Goal: Navigation & Orientation: Find specific page/section

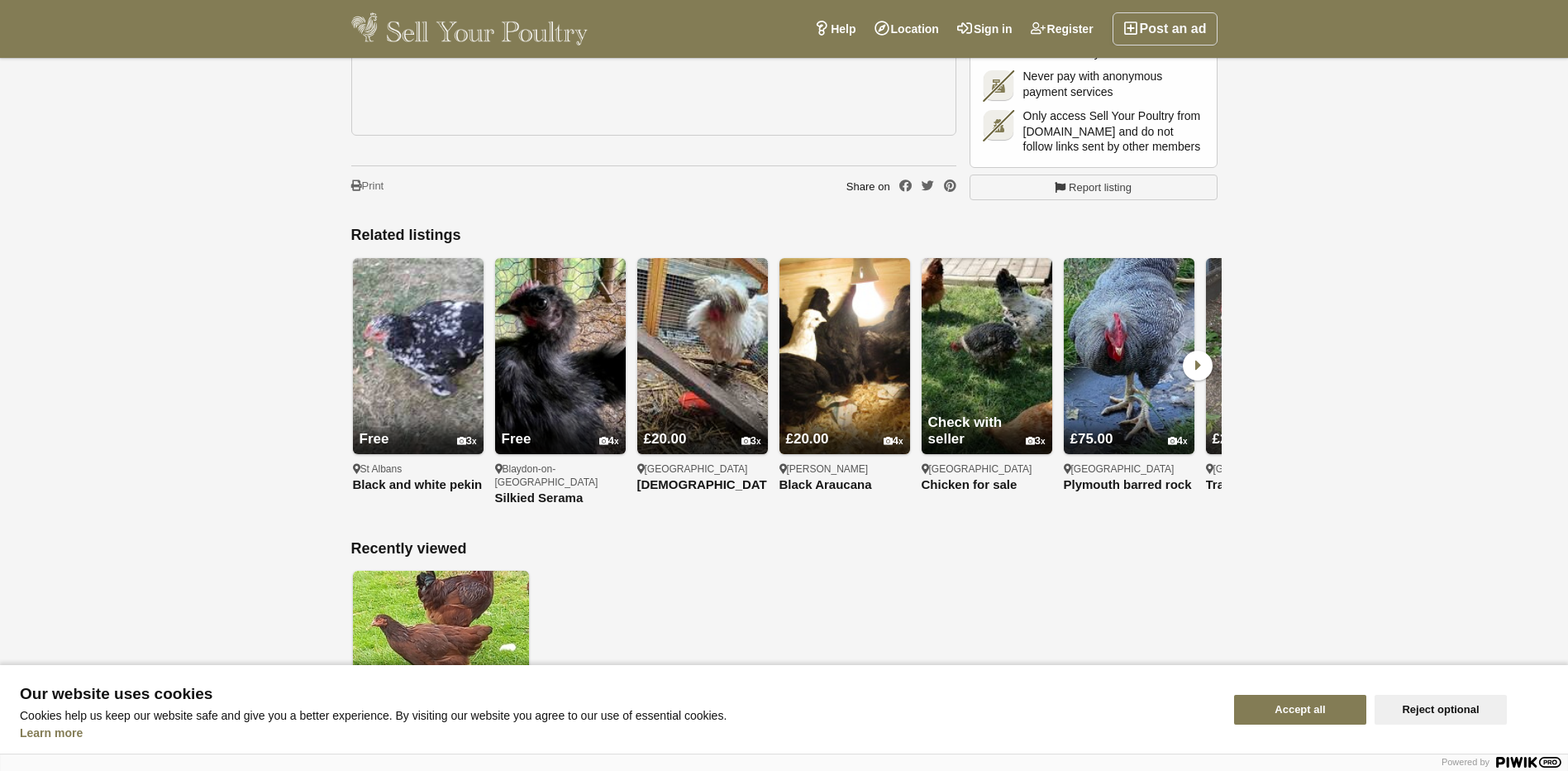
scroll to position [1241, 0]
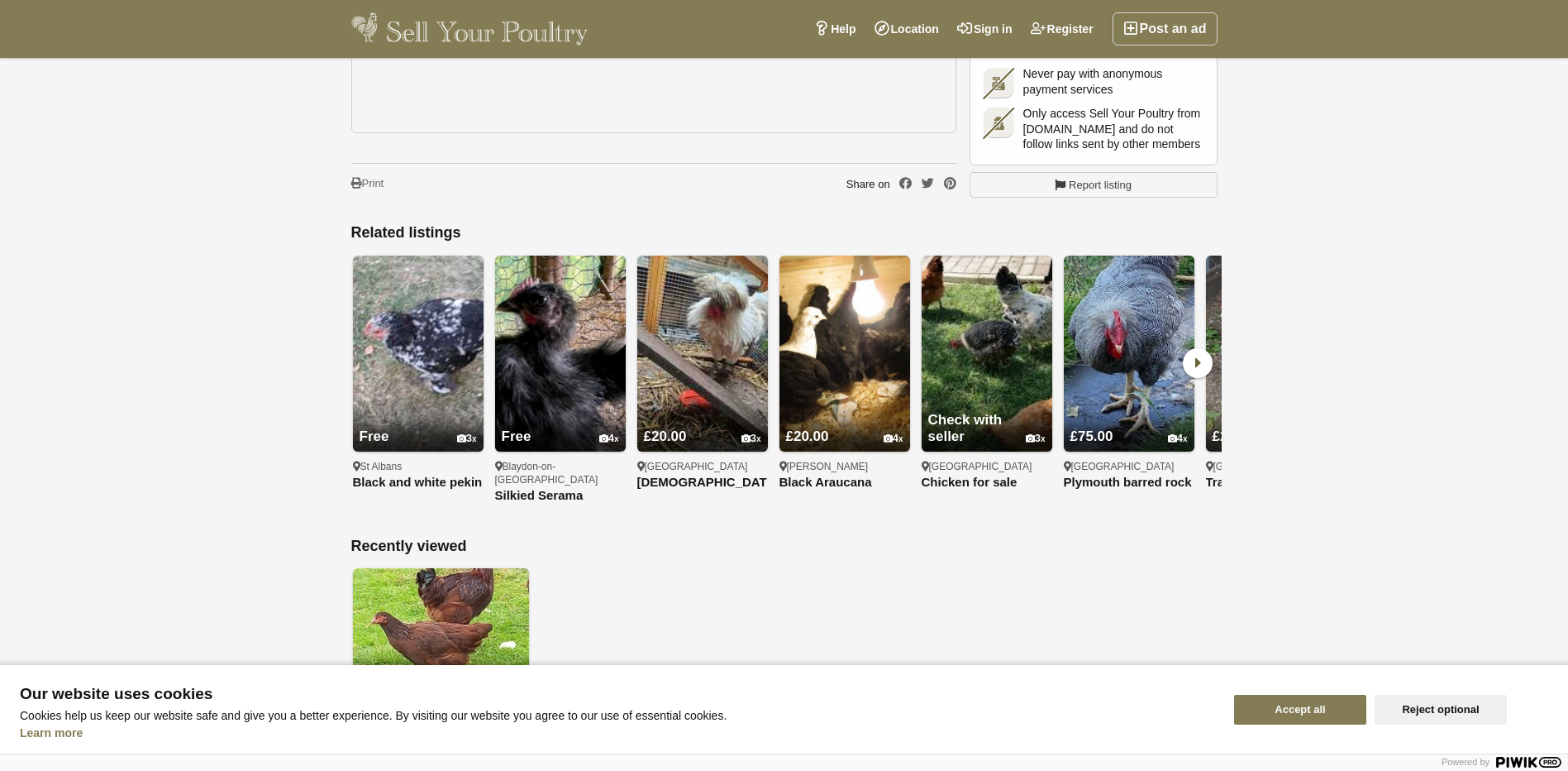
click at [1194, 348] on icon at bounding box center [1198, 363] width 30 height 30
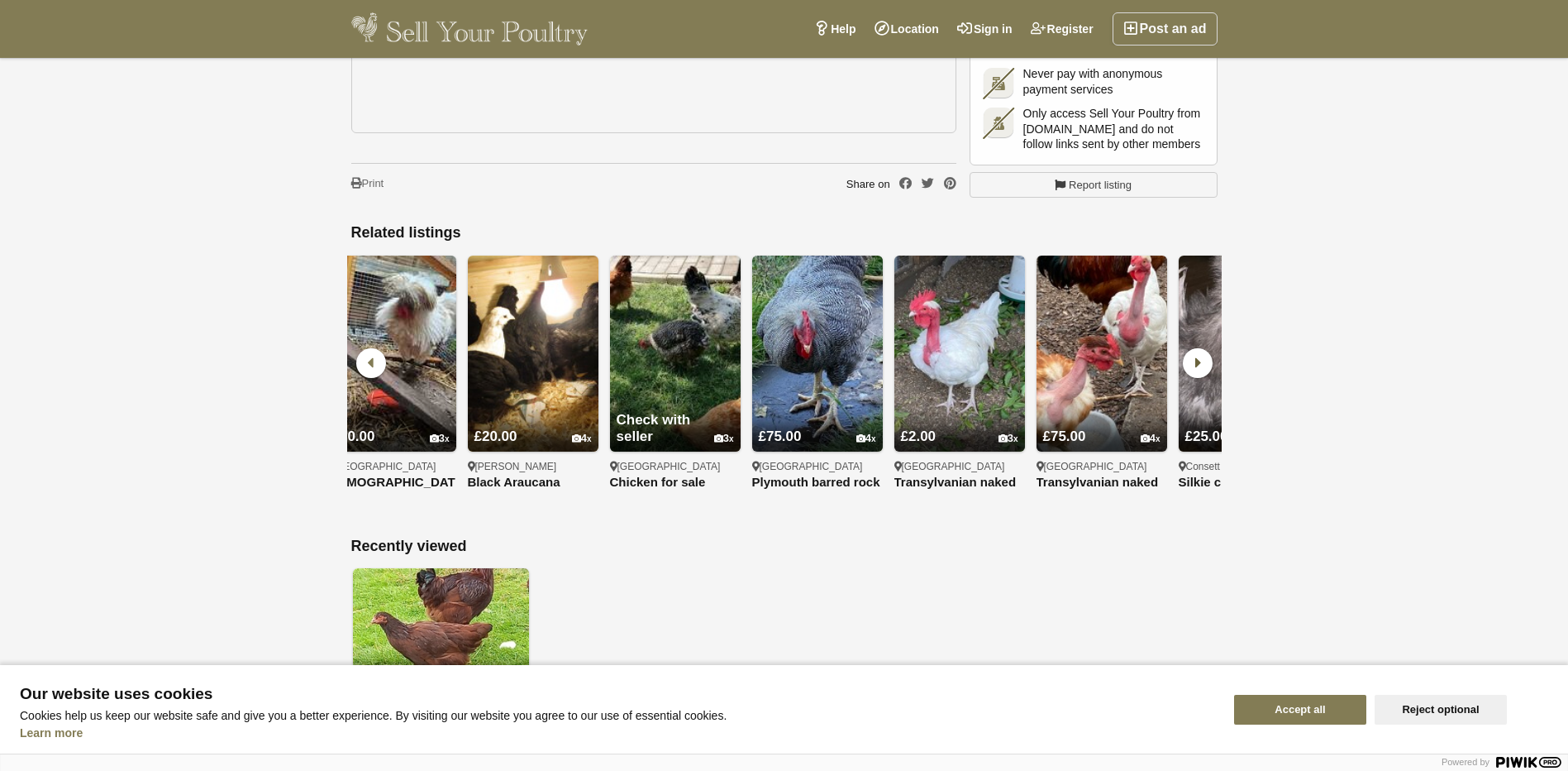
scroll to position [0, 568]
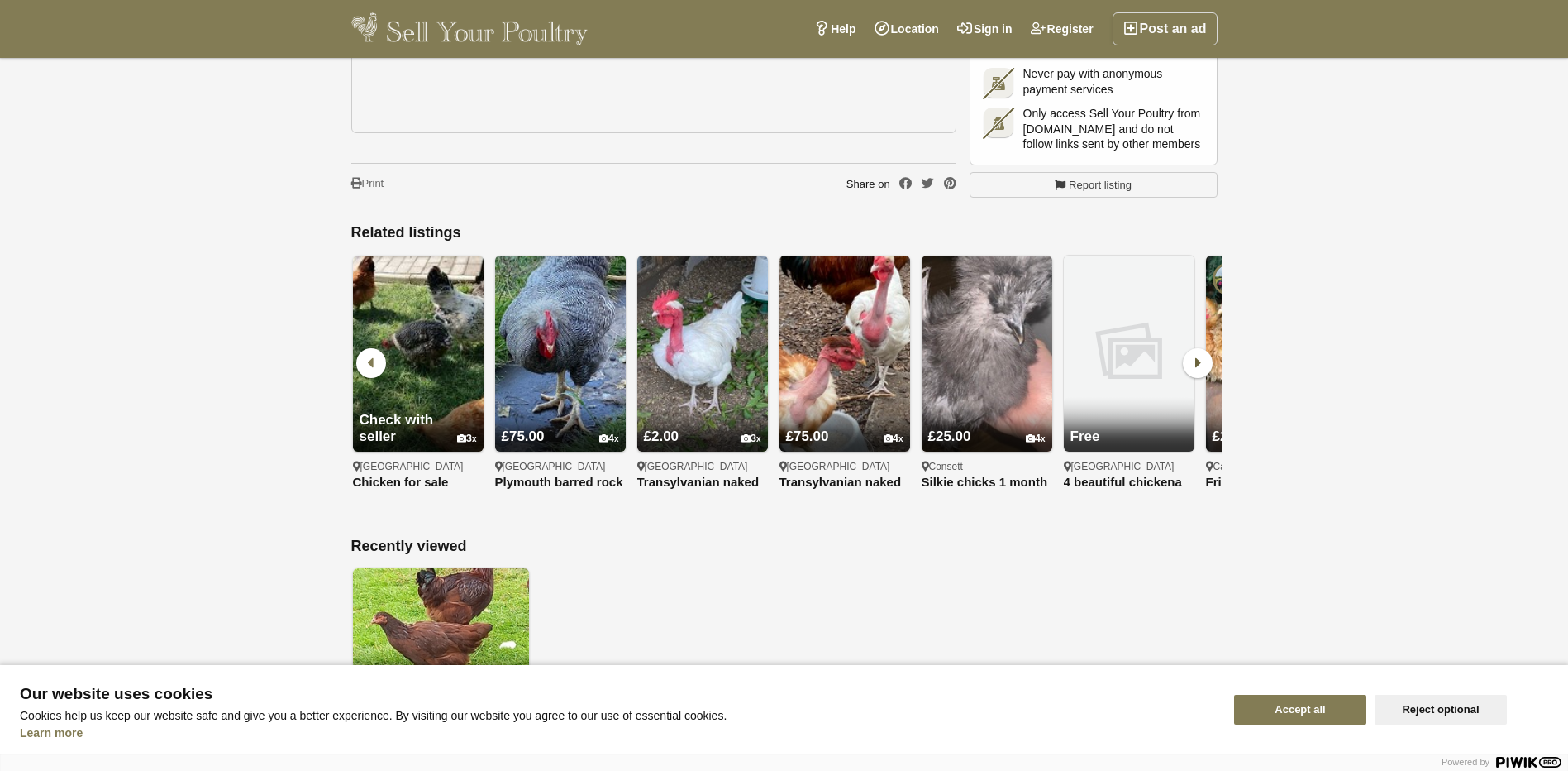
click at [1194, 348] on icon at bounding box center [1198, 363] width 30 height 30
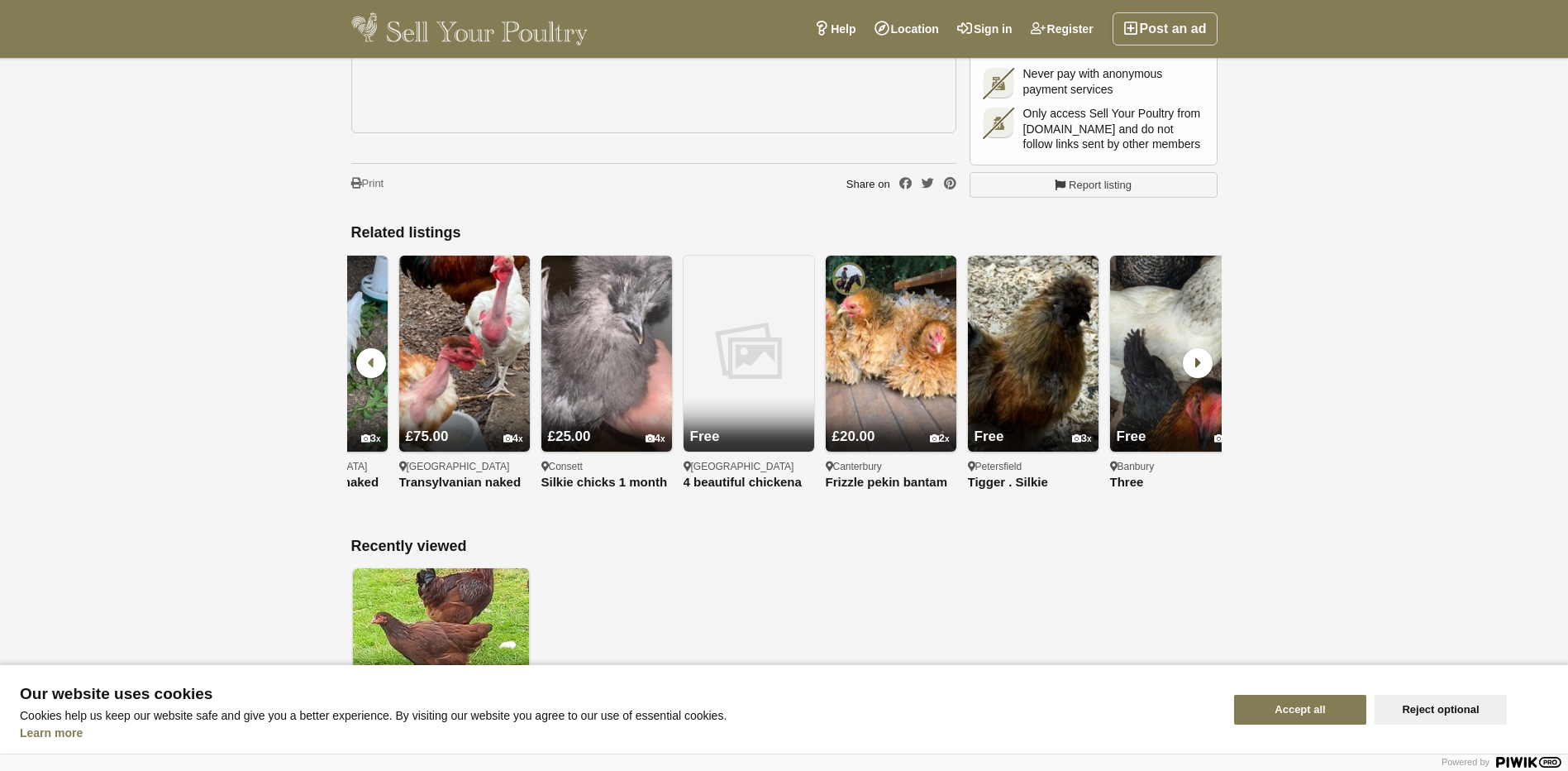
scroll to position [0, 1137]
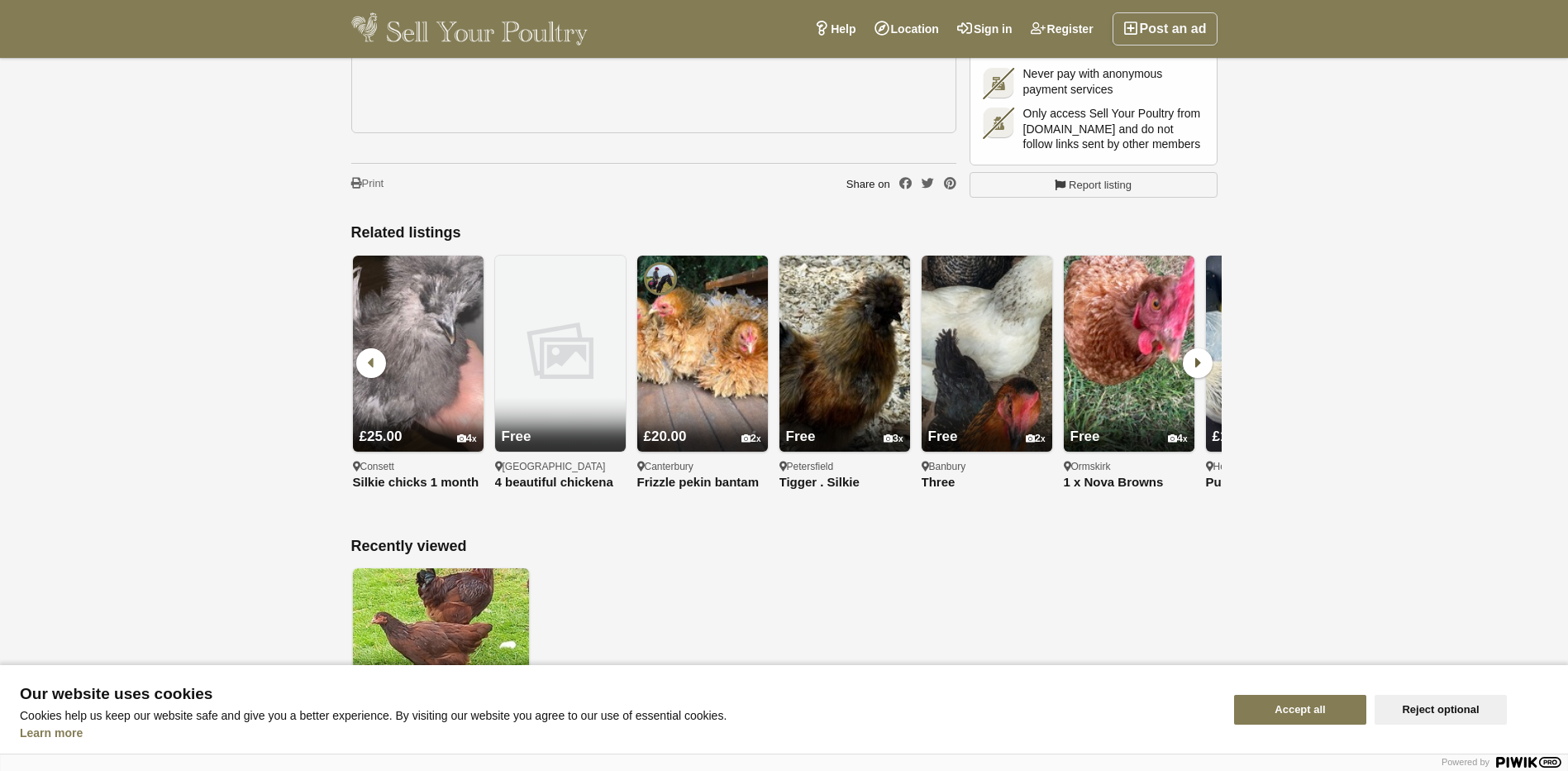
click at [1194, 348] on icon at bounding box center [1198, 363] width 30 height 30
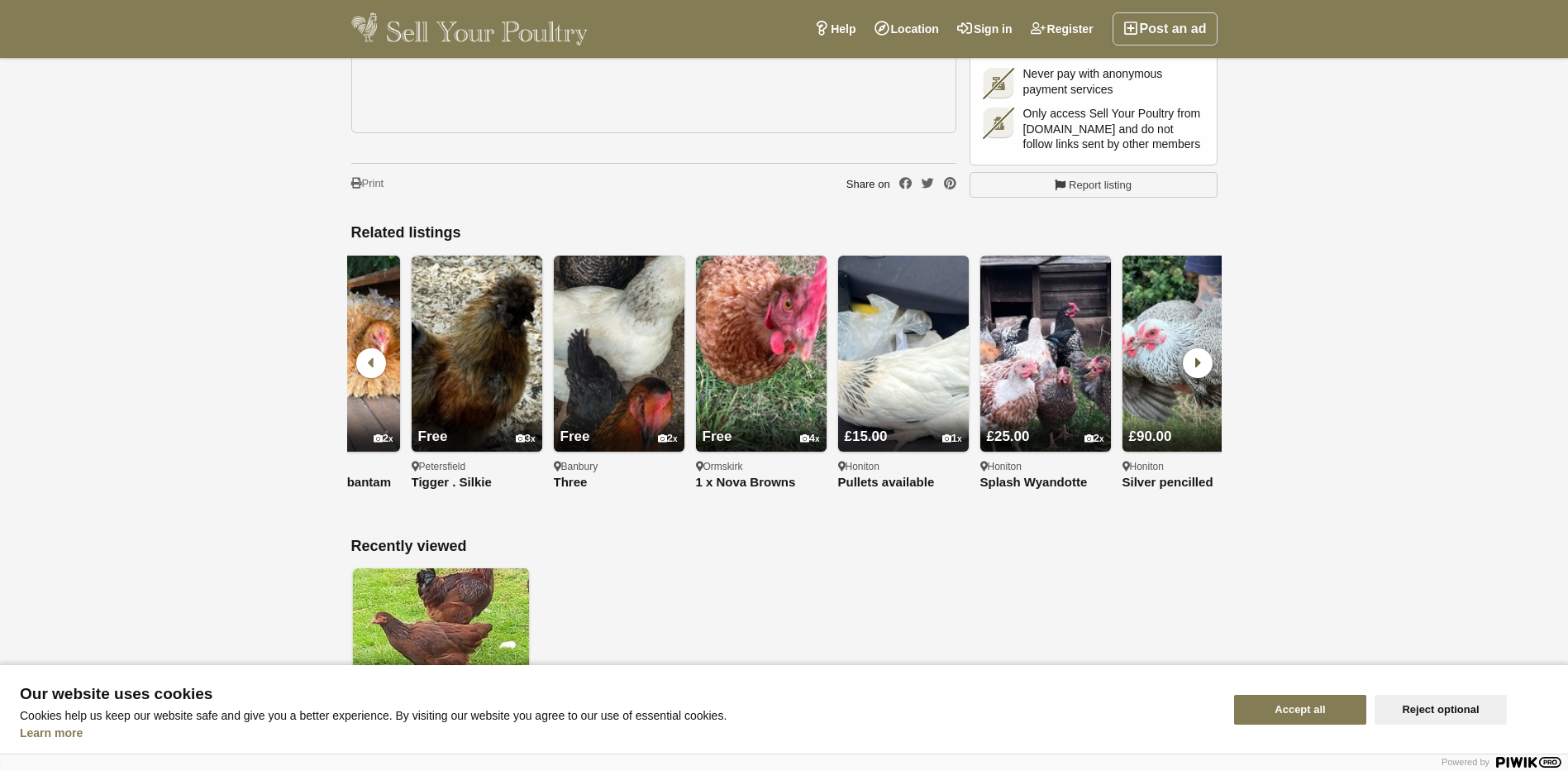
scroll to position [0, 1706]
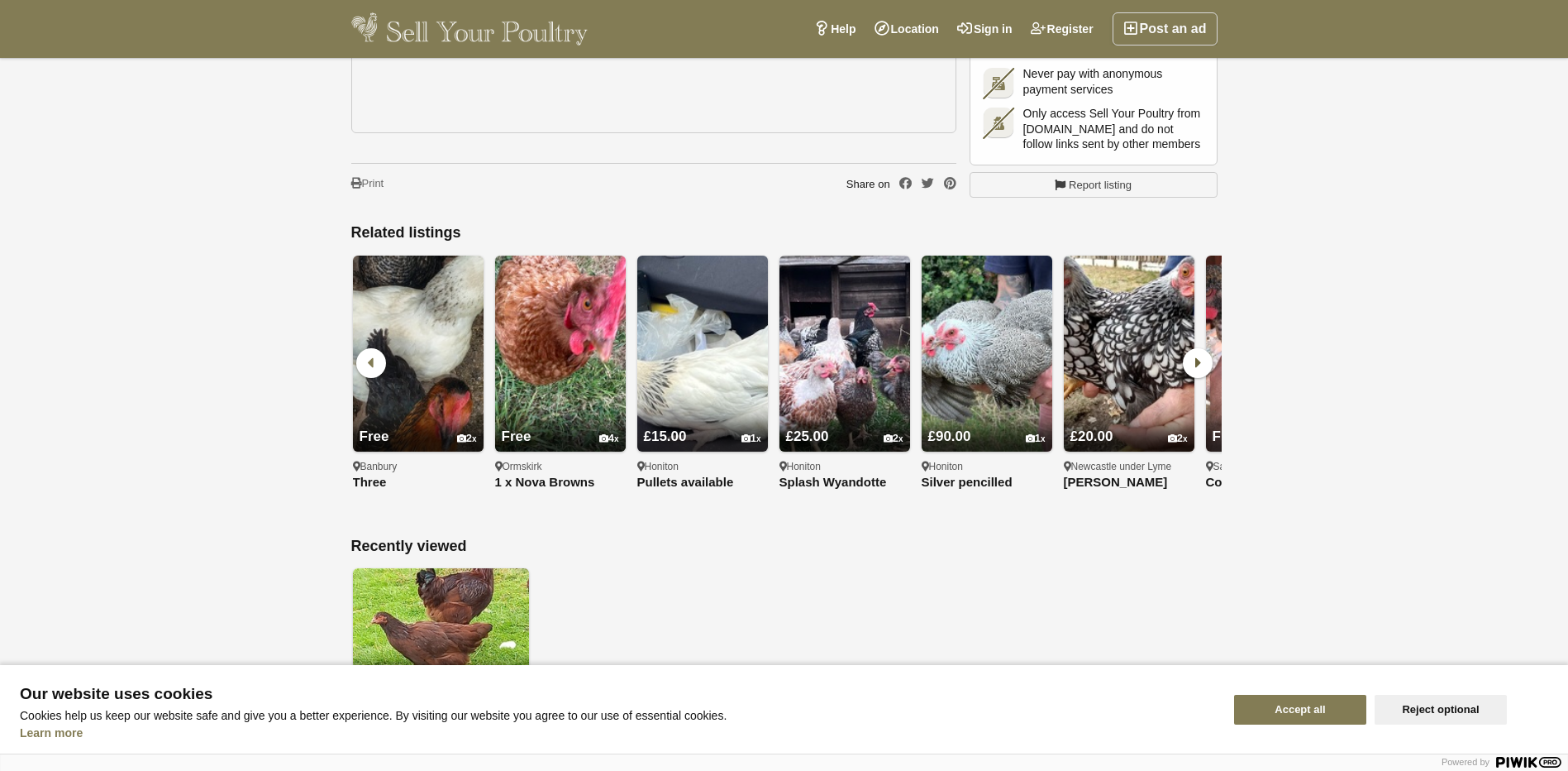
click at [1194, 348] on icon at bounding box center [1198, 363] width 30 height 30
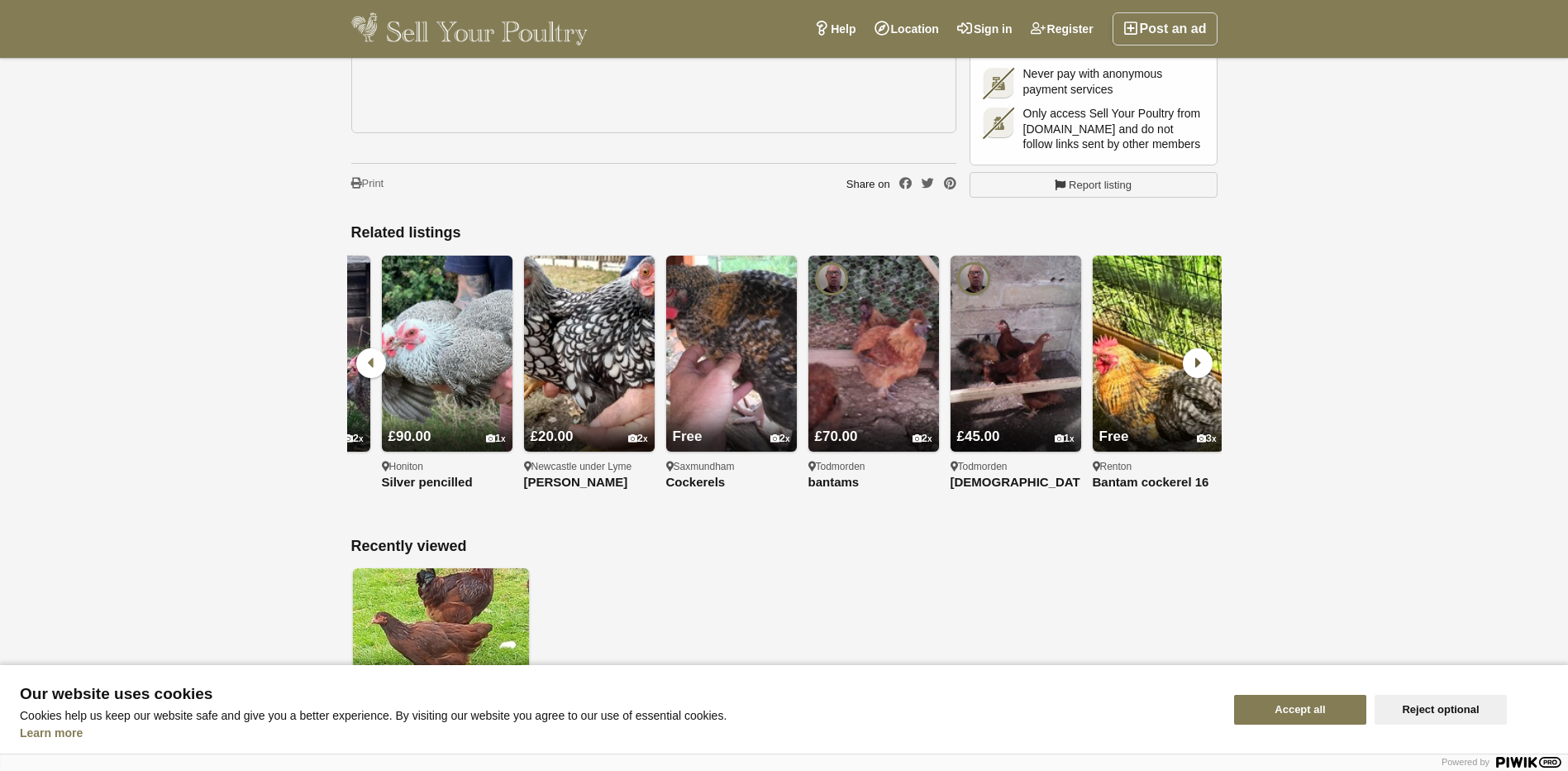
scroll to position [0, 2275]
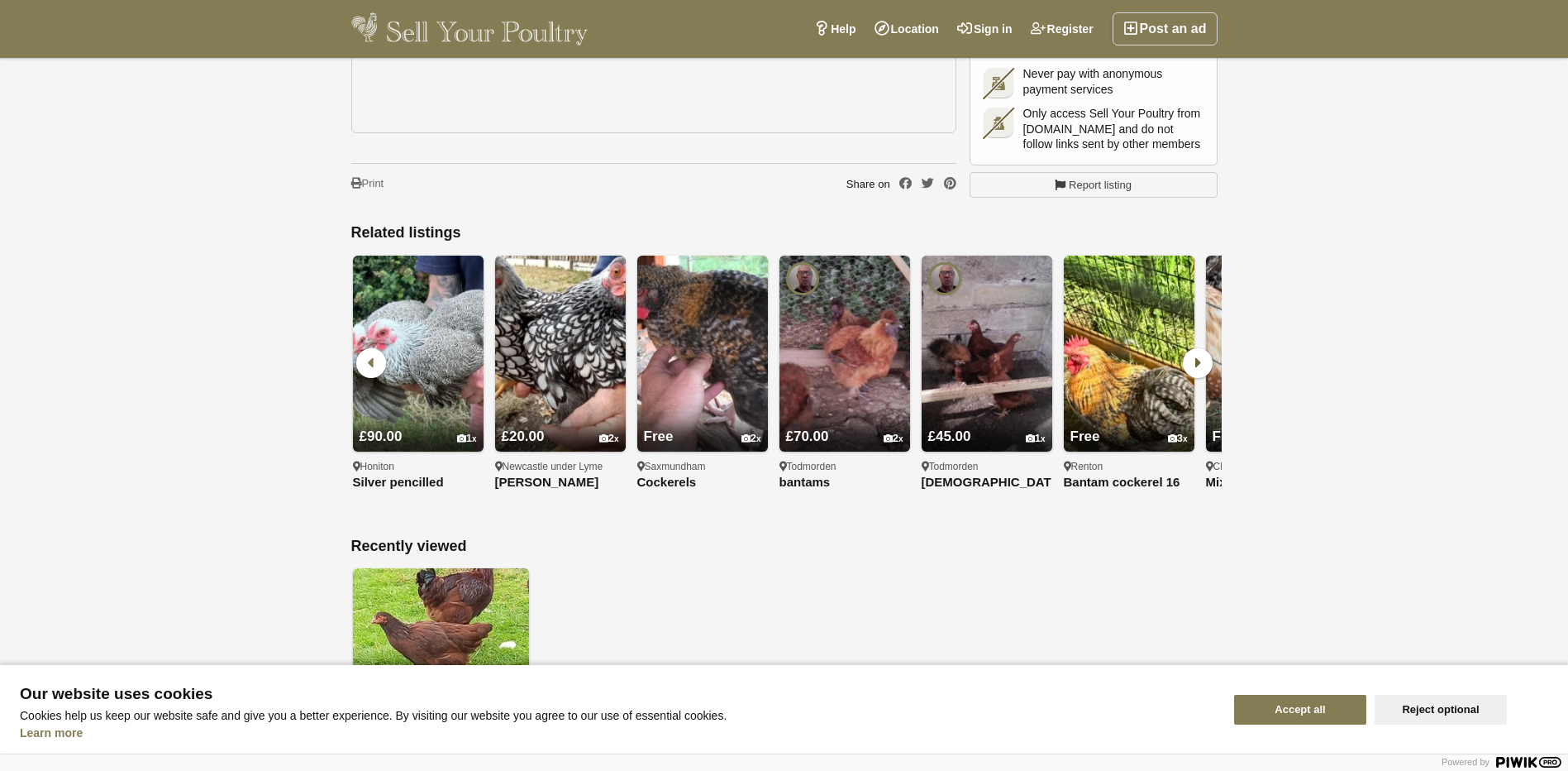
click at [1194, 348] on icon at bounding box center [1198, 363] width 30 height 30
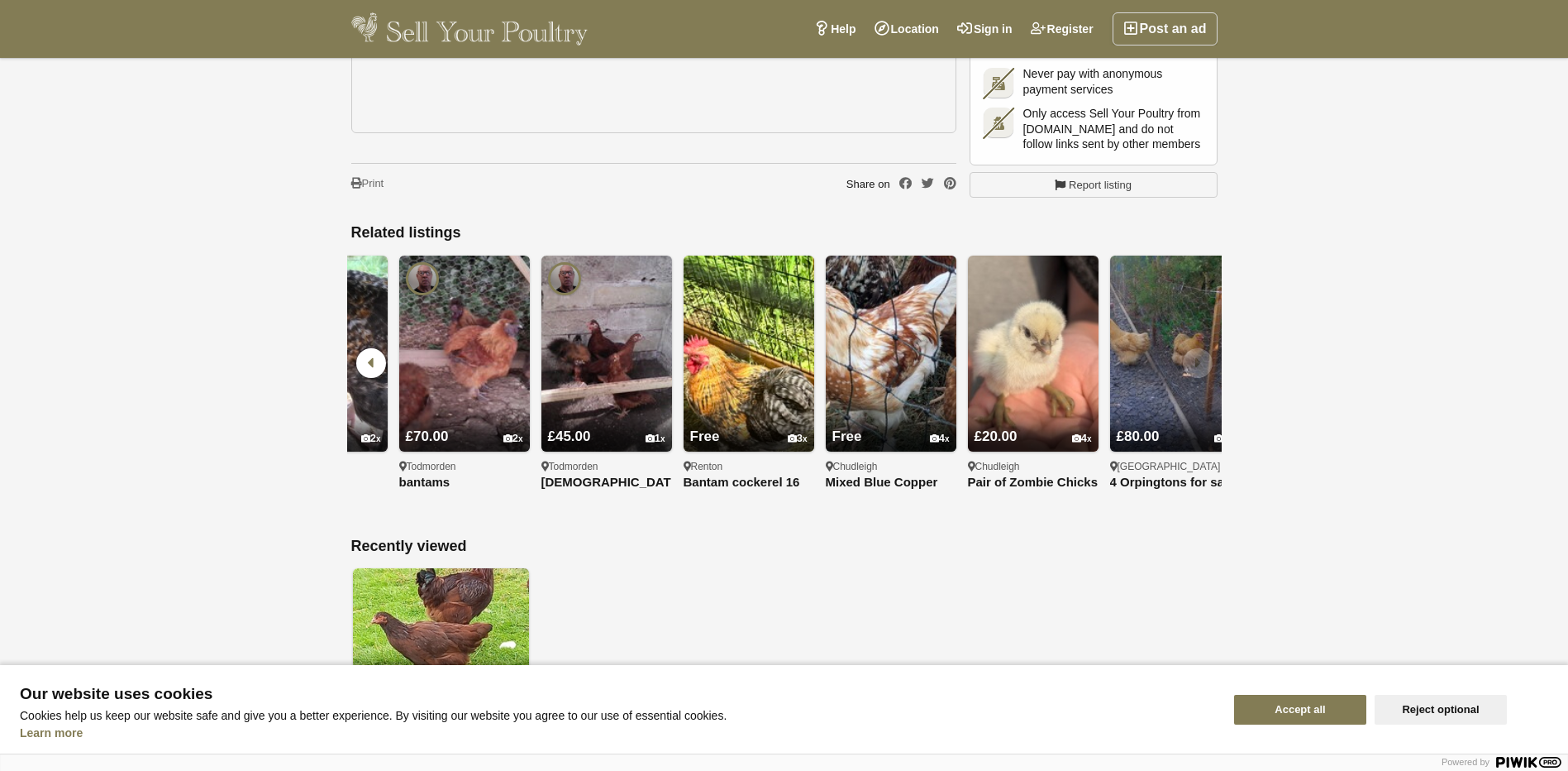
scroll to position [0, 2679]
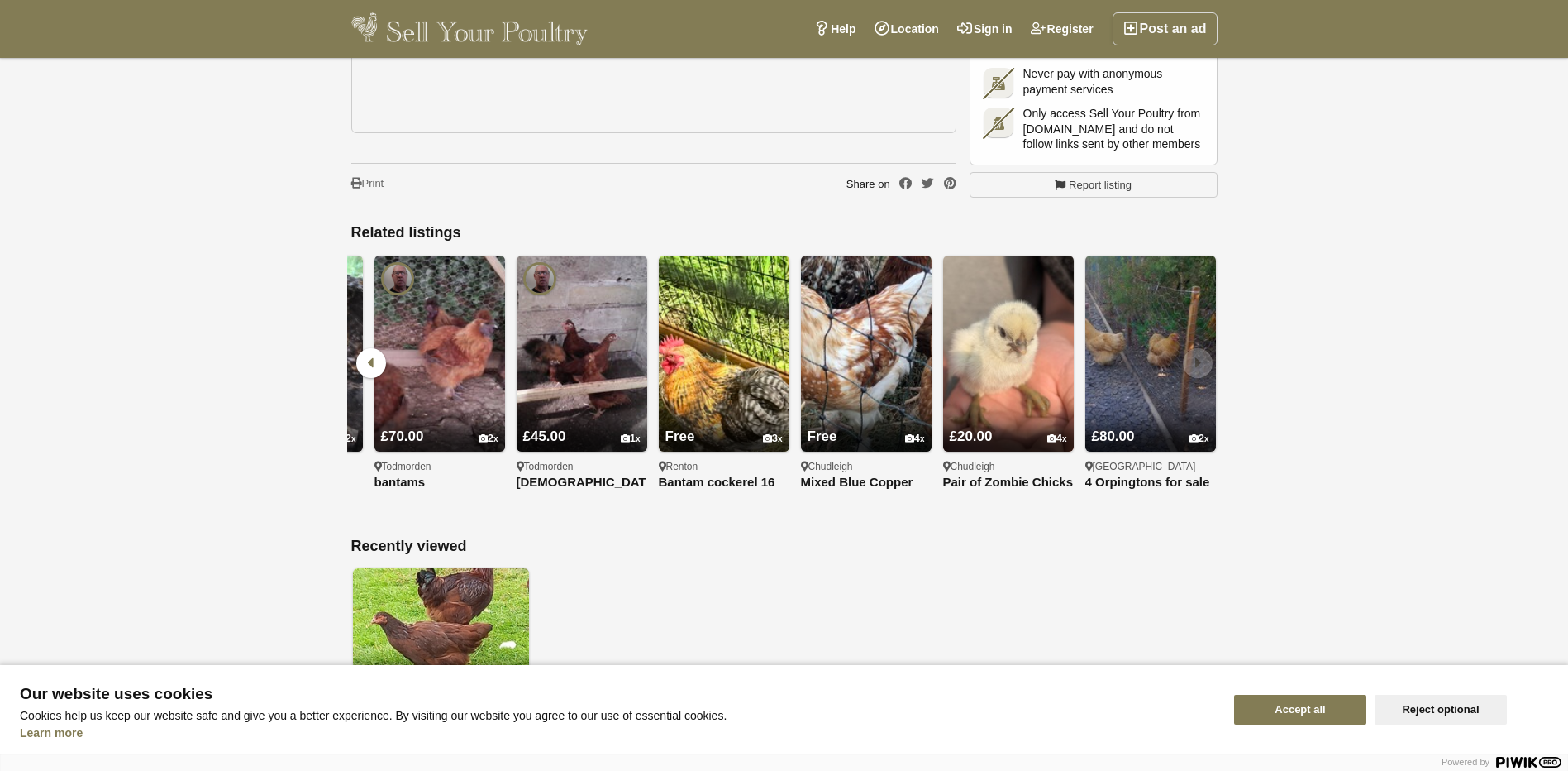
click at [1194, 348] on icon at bounding box center [1198, 363] width 30 height 30
click at [1195, 348] on icon at bounding box center [1198, 363] width 30 height 30
